Goal: Navigation & Orientation: Find specific page/section

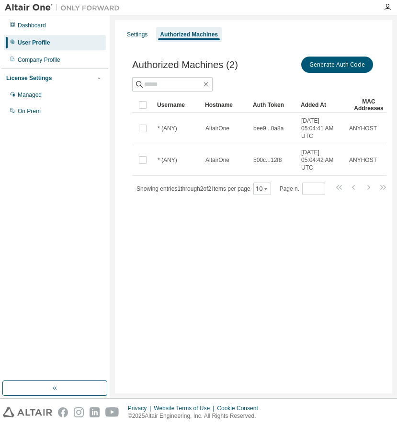
scroll to position [0, 6]
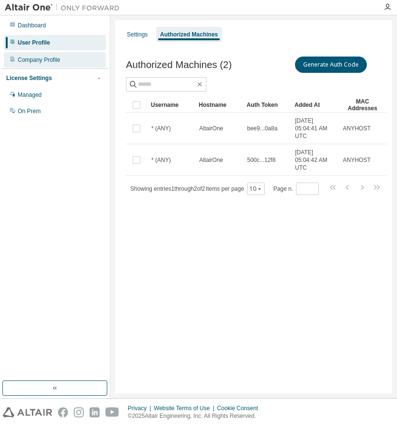
click at [52, 59] on div "Company Profile" at bounding box center [39, 60] width 43 height 8
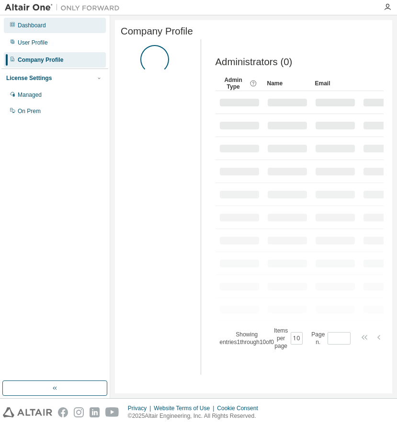
click at [25, 24] on div "Dashboard" at bounding box center [32, 26] width 28 height 8
